Goal: Information Seeking & Learning: Learn about a topic

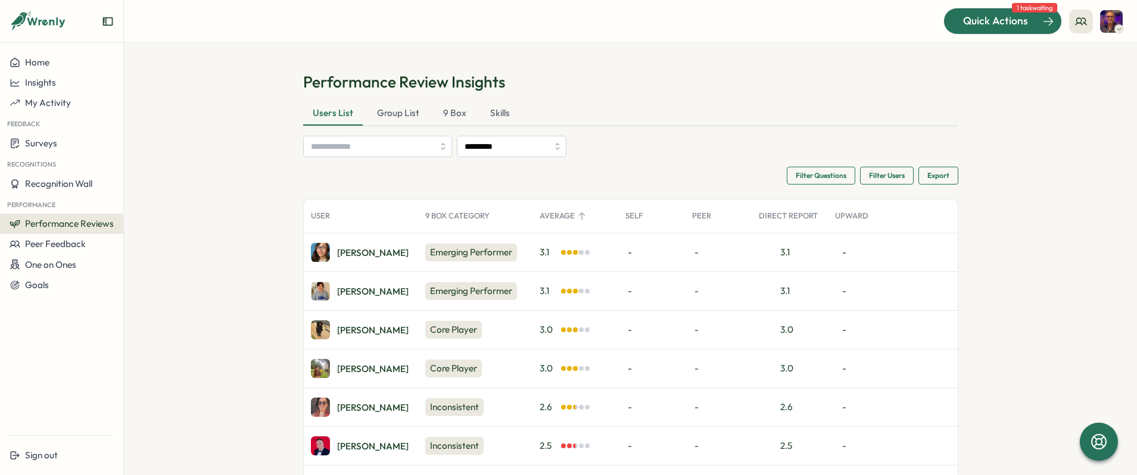
click at [1001, 24] on span "Quick Actions" at bounding box center [995, 20] width 65 height 15
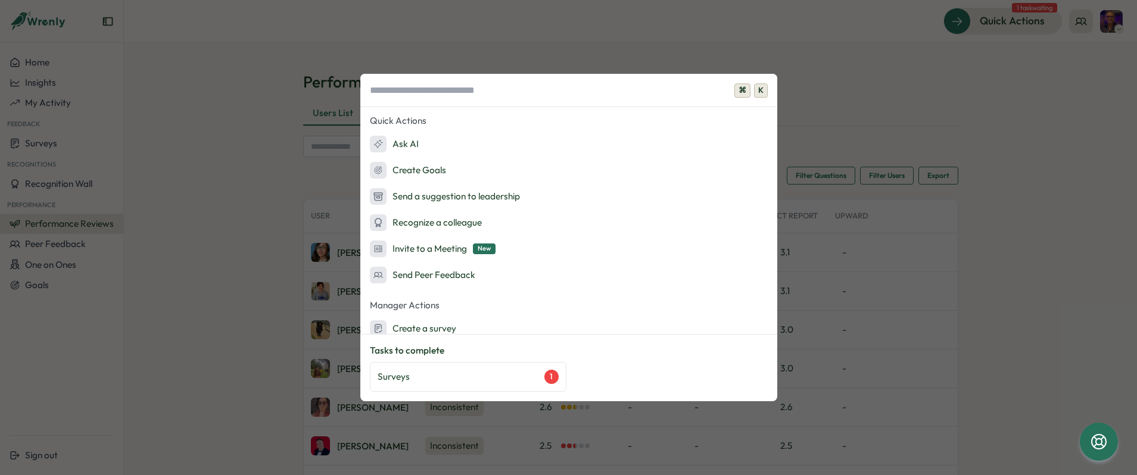
click at [135, 151] on div "⌘ K Quick Actions Ask AI Create Goals Send a suggestion to leadership Recognize…" at bounding box center [568, 237] width 1137 height 475
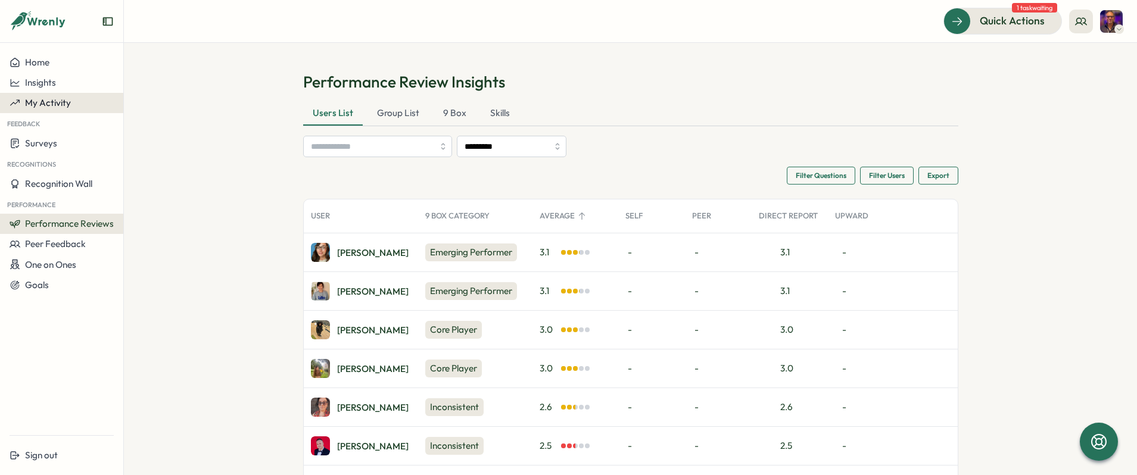
click at [34, 103] on span "My Activity" at bounding box center [48, 102] width 46 height 11
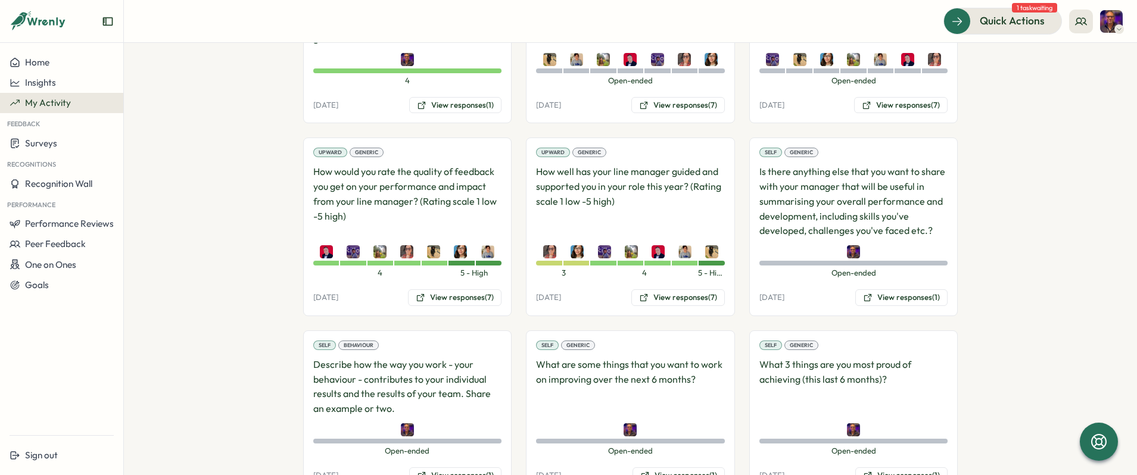
scroll to position [1473, 0]
click at [71, 229] on span "Performance Reviews" at bounding box center [69, 223] width 89 height 11
click at [145, 216] on div "Reviews" at bounding box center [142, 212] width 33 height 13
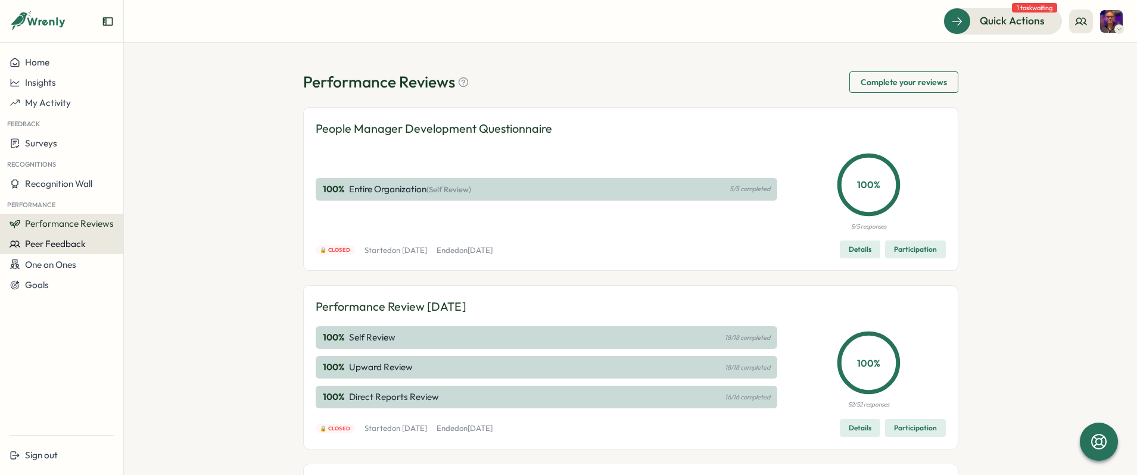
click at [65, 241] on span "Peer Feedback" at bounding box center [55, 243] width 61 height 11
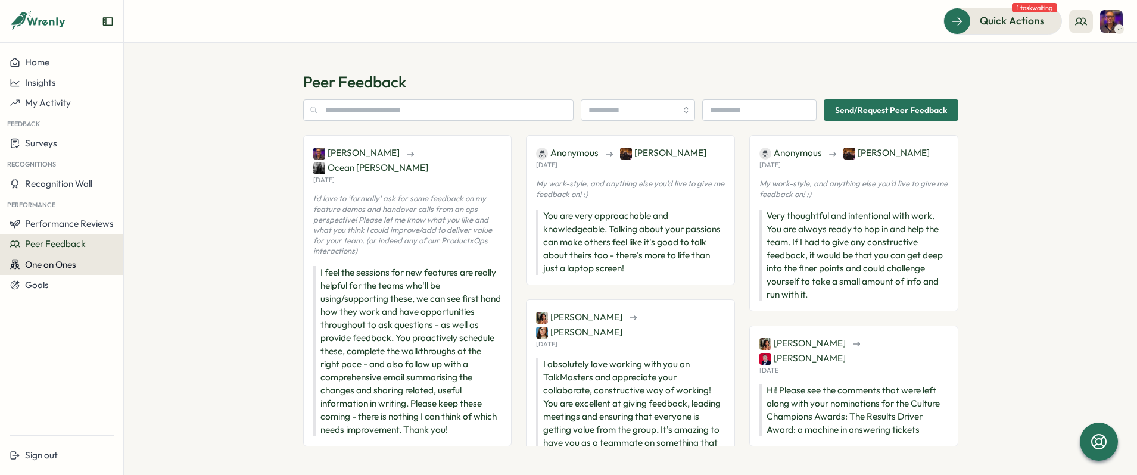
click at [61, 262] on span "One on Ones" at bounding box center [50, 264] width 51 height 11
click at [67, 95] on button "My Activity" at bounding box center [61, 103] width 123 height 20
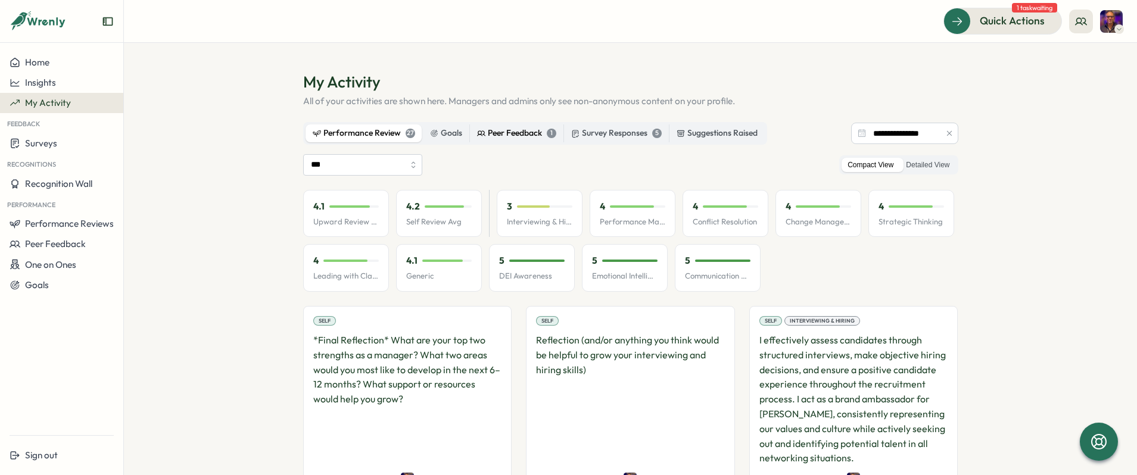
click at [513, 135] on div "Peer Feedback 1" at bounding box center [516, 133] width 79 height 13
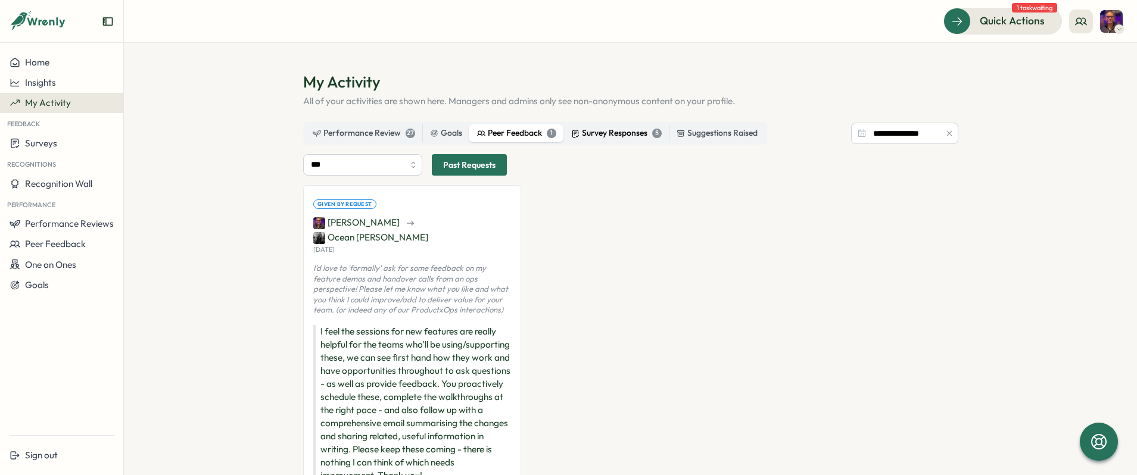
click at [595, 130] on div "Survey Responses 5" at bounding box center [616, 133] width 91 height 13
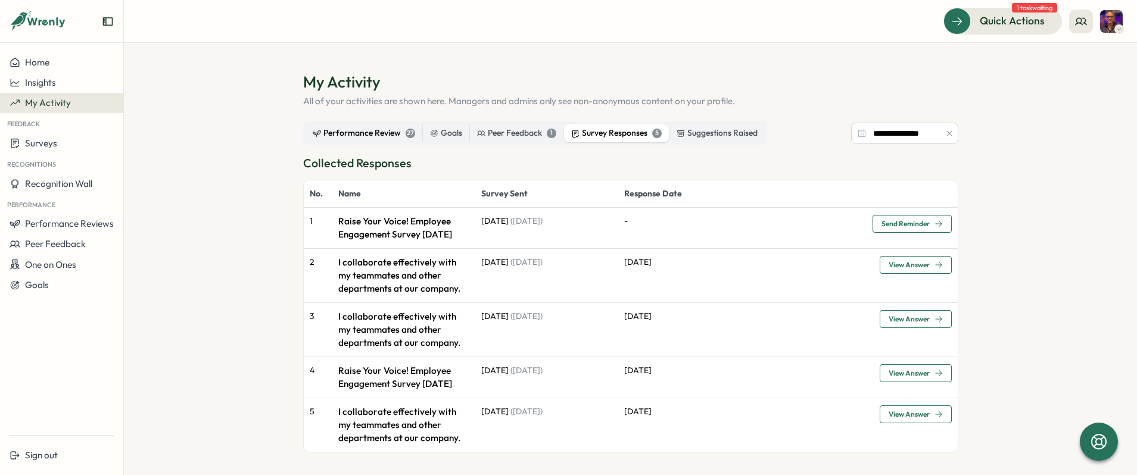
click at [378, 130] on div "Performance Review 27" at bounding box center [364, 133] width 102 height 13
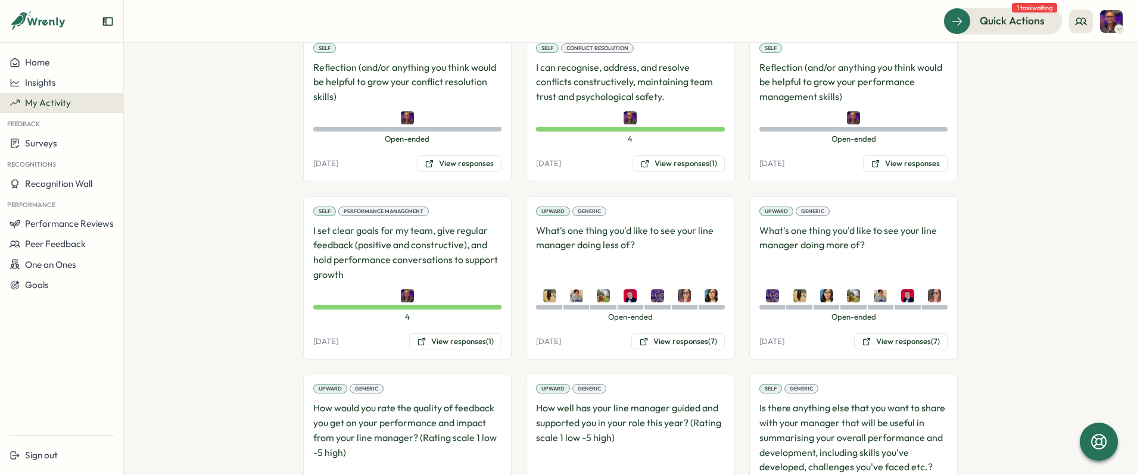
scroll to position [1235, 0]
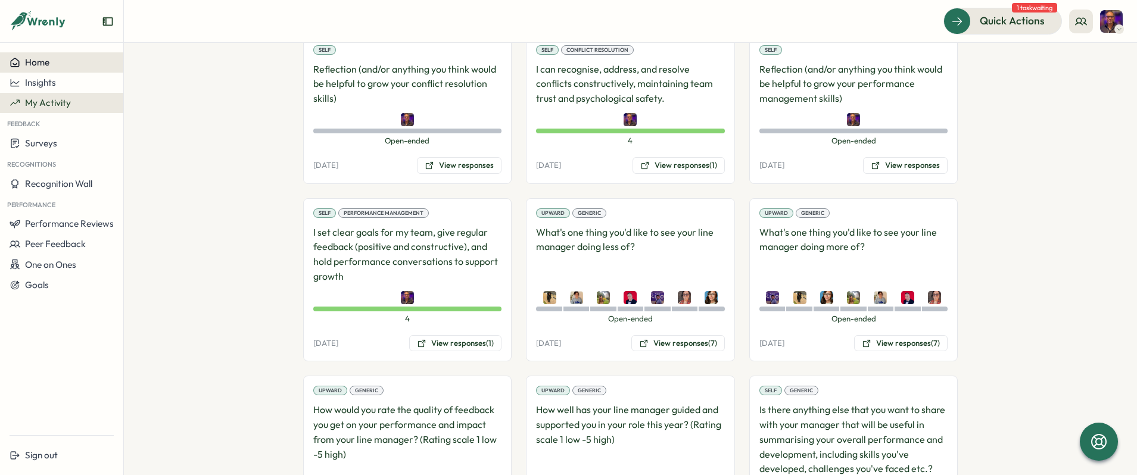
click at [45, 60] on span "Home" at bounding box center [37, 62] width 24 height 11
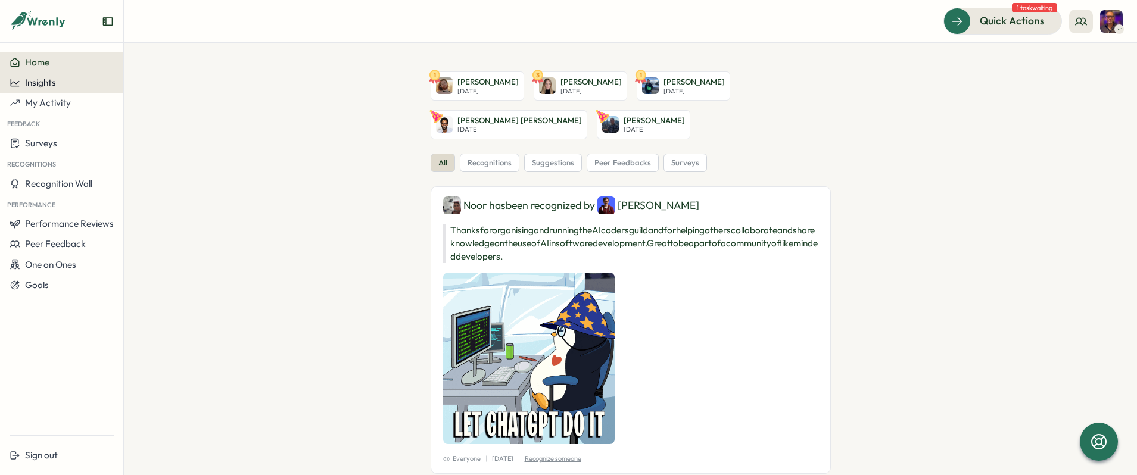
click at [42, 83] on span "Insights" at bounding box center [40, 82] width 31 height 11
click at [65, 83] on div "Insights" at bounding box center [62, 82] width 104 height 11
click at [59, 102] on span "My Activity" at bounding box center [48, 102] width 46 height 11
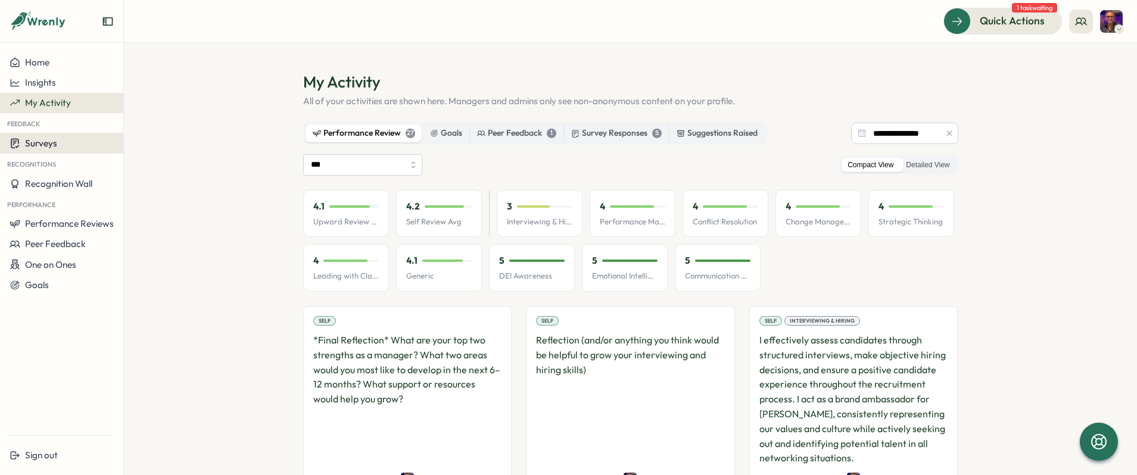
click at [66, 138] on div "Surveys" at bounding box center [62, 143] width 104 height 11
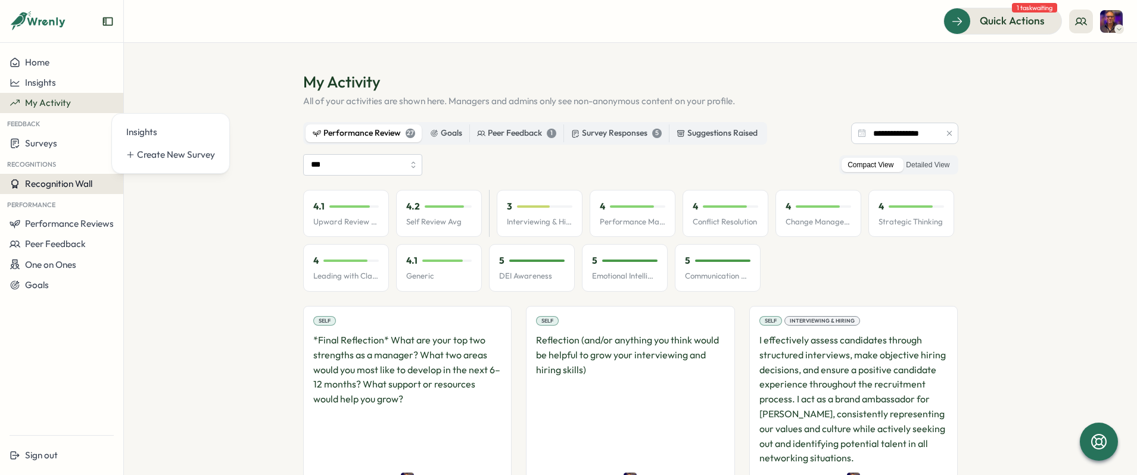
click at [61, 182] on span "Recognition Wall" at bounding box center [58, 183] width 67 height 11
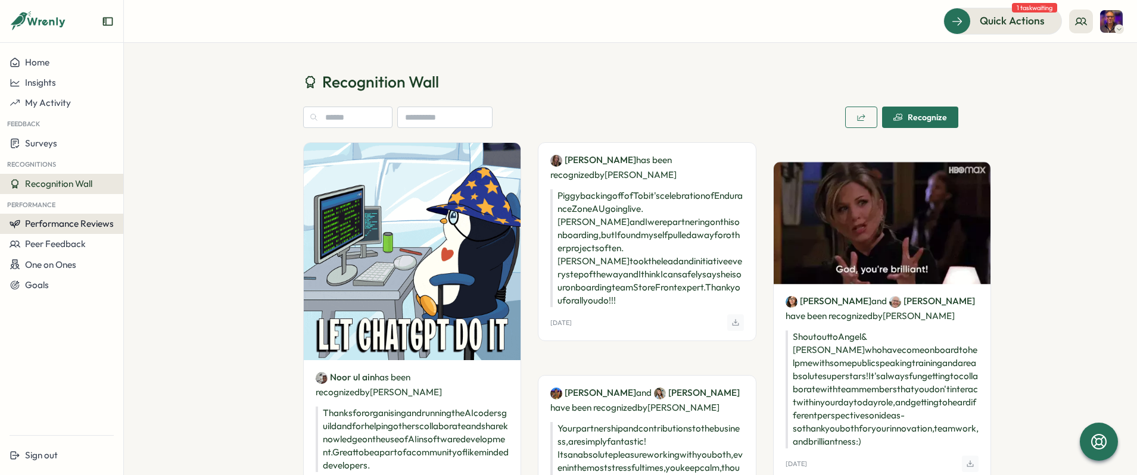
click at [60, 219] on span "Performance Reviews" at bounding box center [69, 223] width 89 height 11
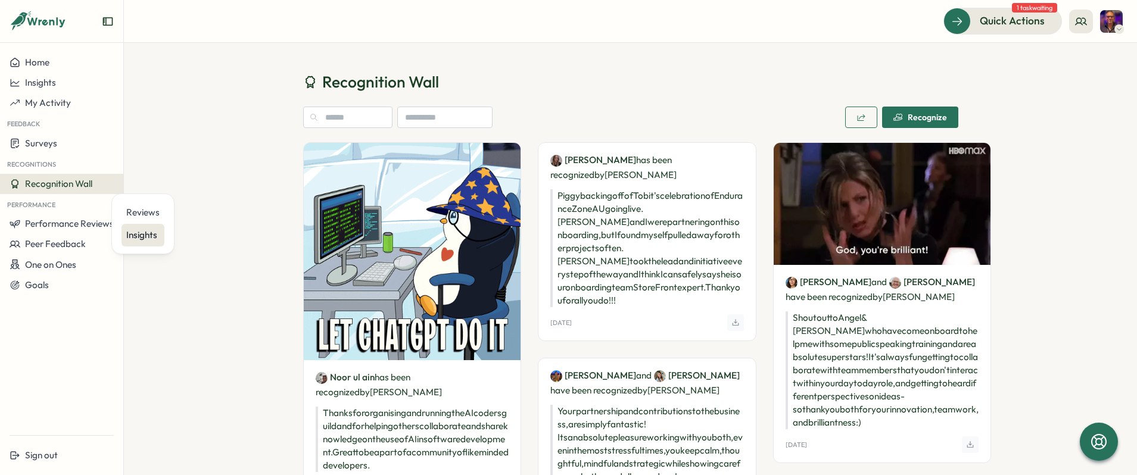
click at [157, 238] on div "Insights" at bounding box center [142, 235] width 33 height 13
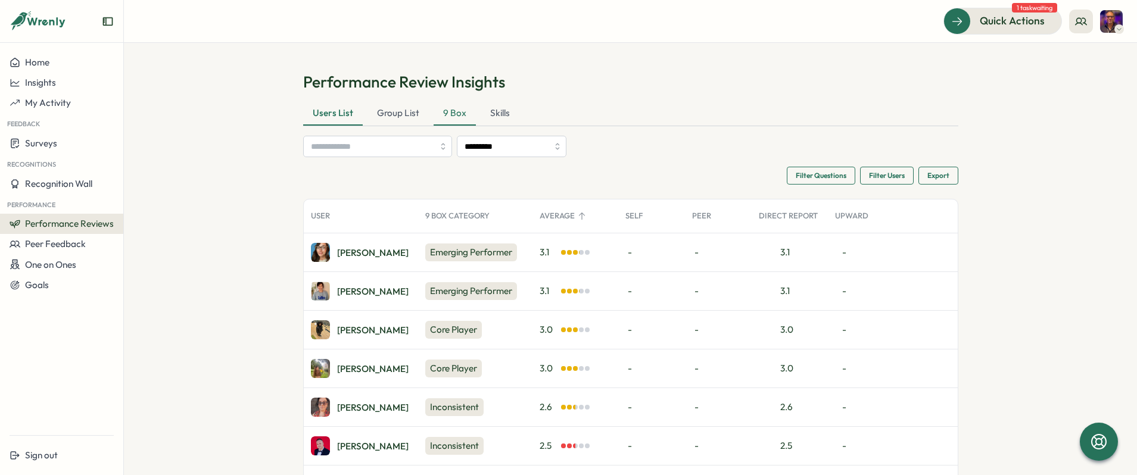
click at [452, 113] on div "9 Box" at bounding box center [455, 114] width 42 height 24
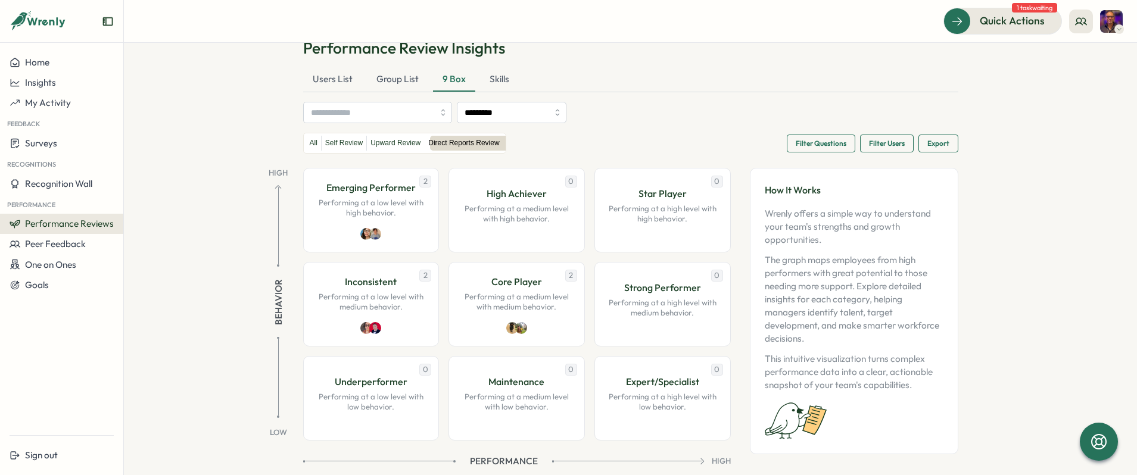
scroll to position [55, 0]
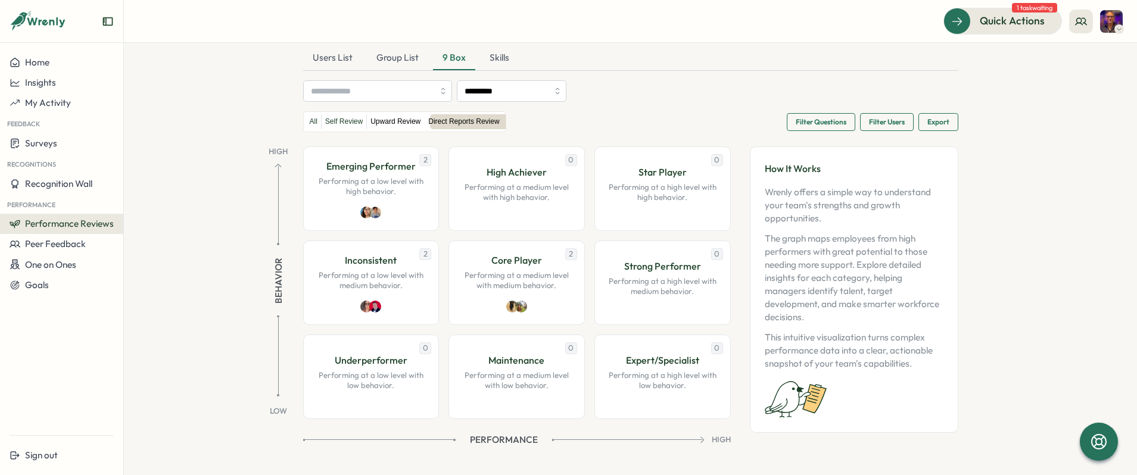
click at [397, 119] on label "Upward Review" at bounding box center [395, 121] width 57 height 15
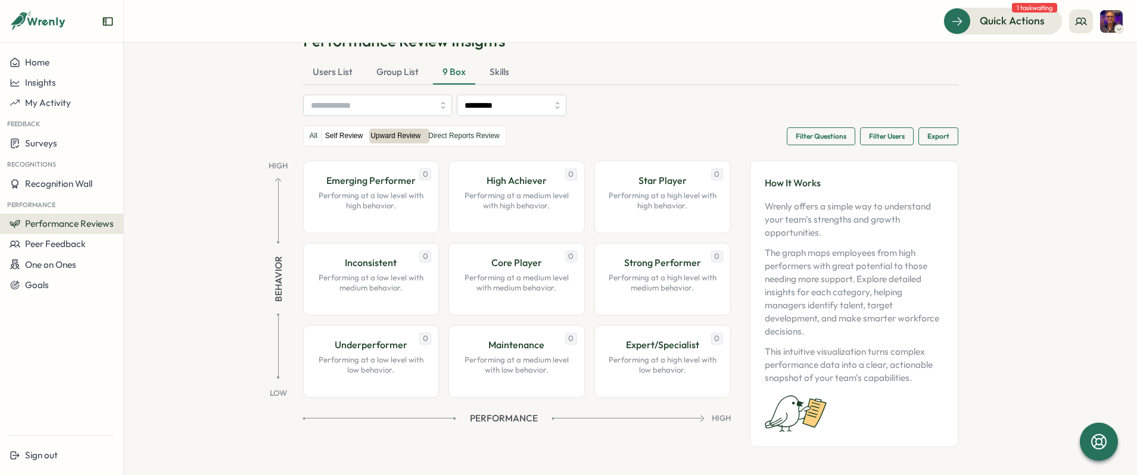
click at [338, 138] on label "Self Review" at bounding box center [344, 136] width 45 height 15
click at [310, 139] on label "All" at bounding box center [313, 136] width 15 height 15
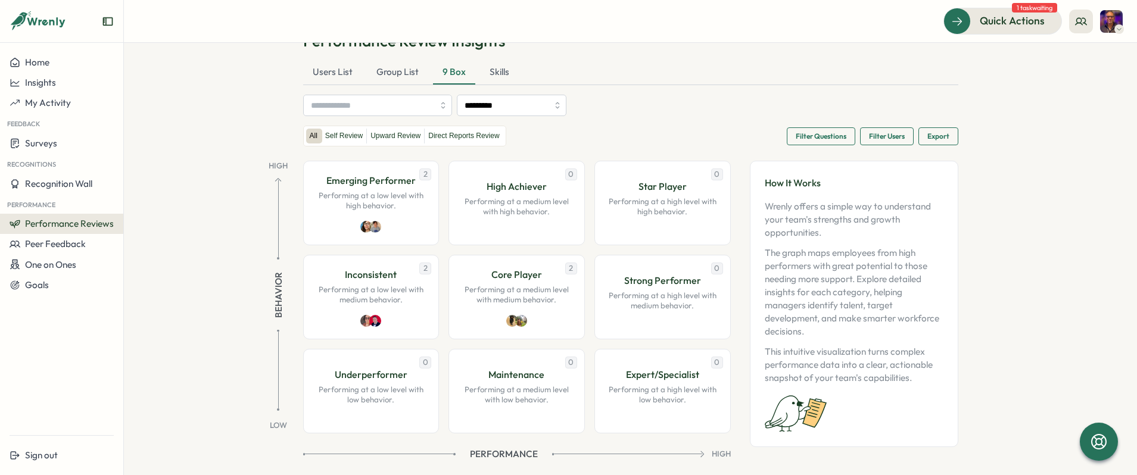
scroll to position [55, 0]
